Goal: Transaction & Acquisition: Purchase product/service

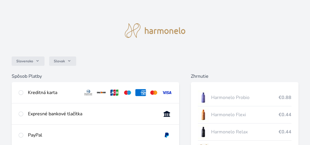
click at [168, 93] on img at bounding box center [167, 92] width 11 height 7
radio input "true"
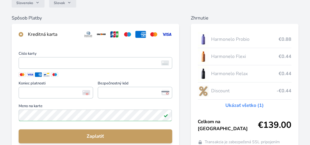
scroll to position [87, 0]
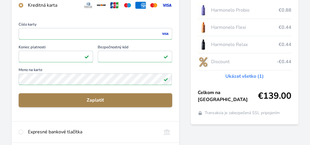
click at [115, 99] on span "Zaplatiť" at bounding box center [95, 100] width 144 height 7
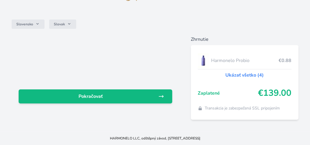
scroll to position [37, 0]
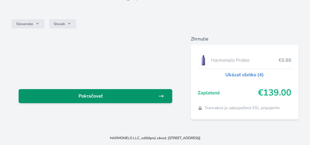
click at [158, 95] on icon at bounding box center [161, 96] width 6 height 6
